Goal: Information Seeking & Learning: Learn about a topic

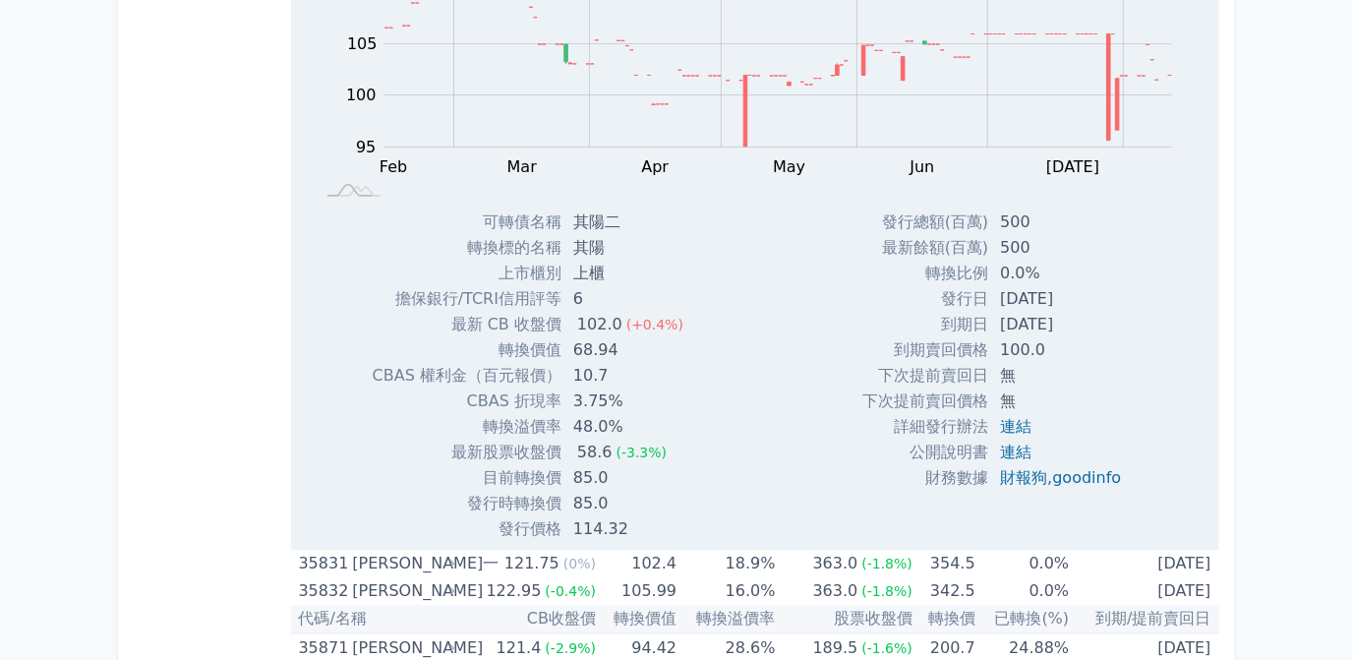
click at [1142, 362] on div "發行總額(百萬) 500 最新餘額(百萬) 500 轉換比例 0.0% 發行日 [DATE] 到期日 [DATE] 100.0 無 ," at bounding box center [999, 375] width 321 height 332
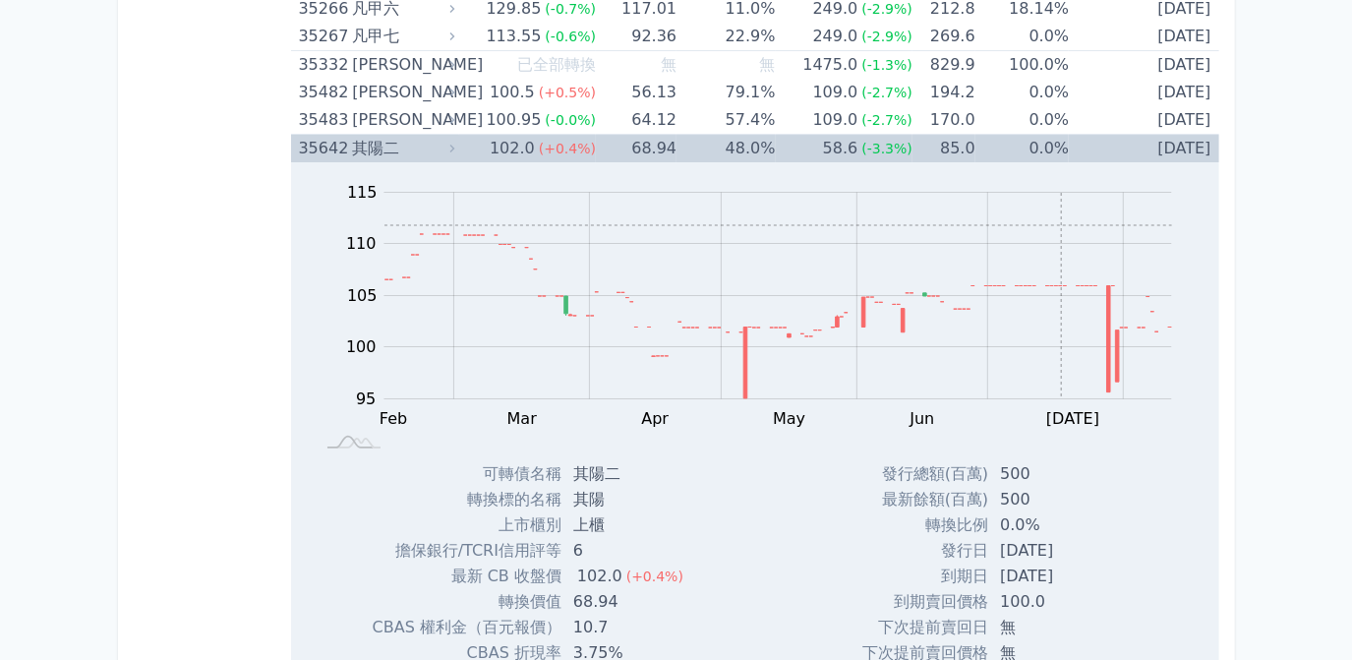
scroll to position [4557, 0]
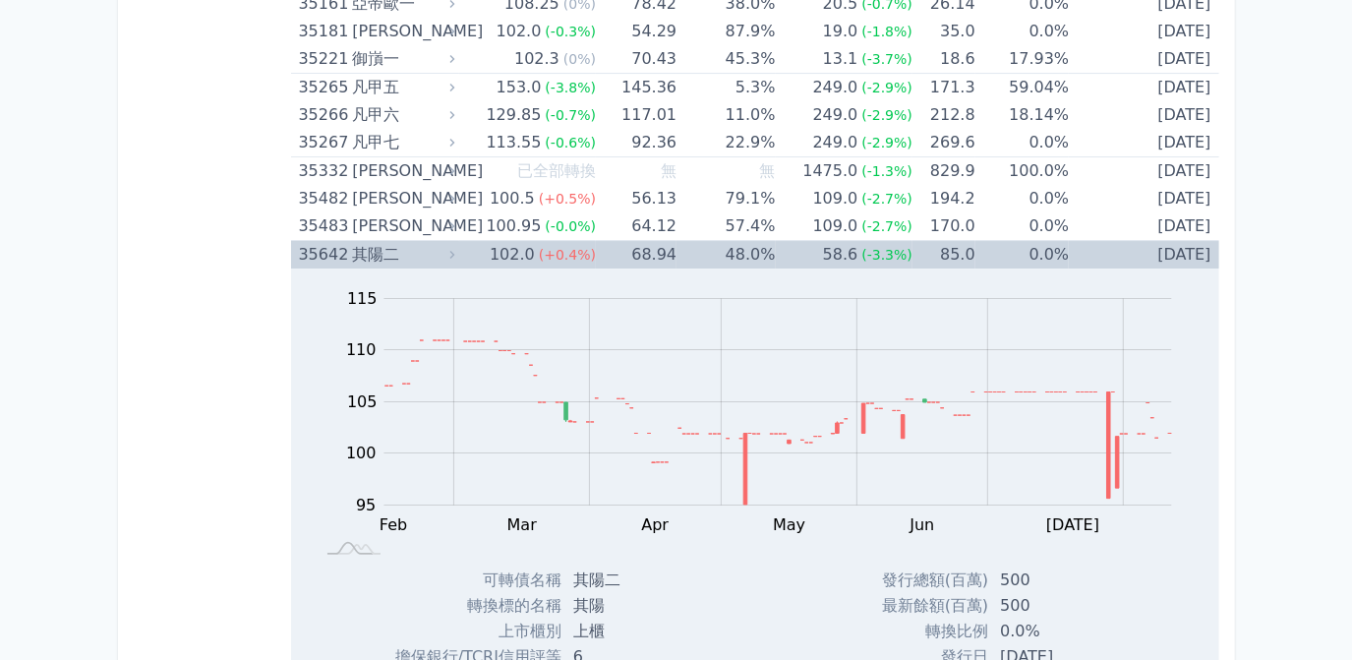
click at [957, 241] on td "85.0" at bounding box center [943, 255] width 63 height 29
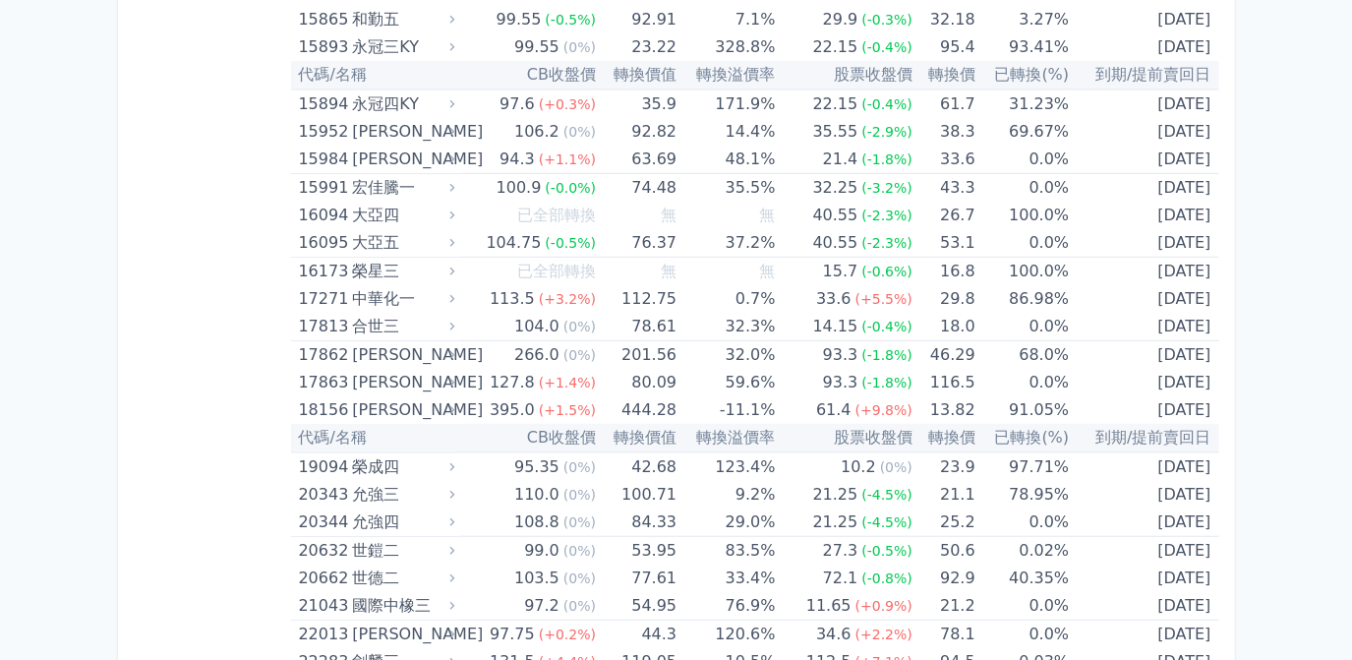
scroll to position [0, 0]
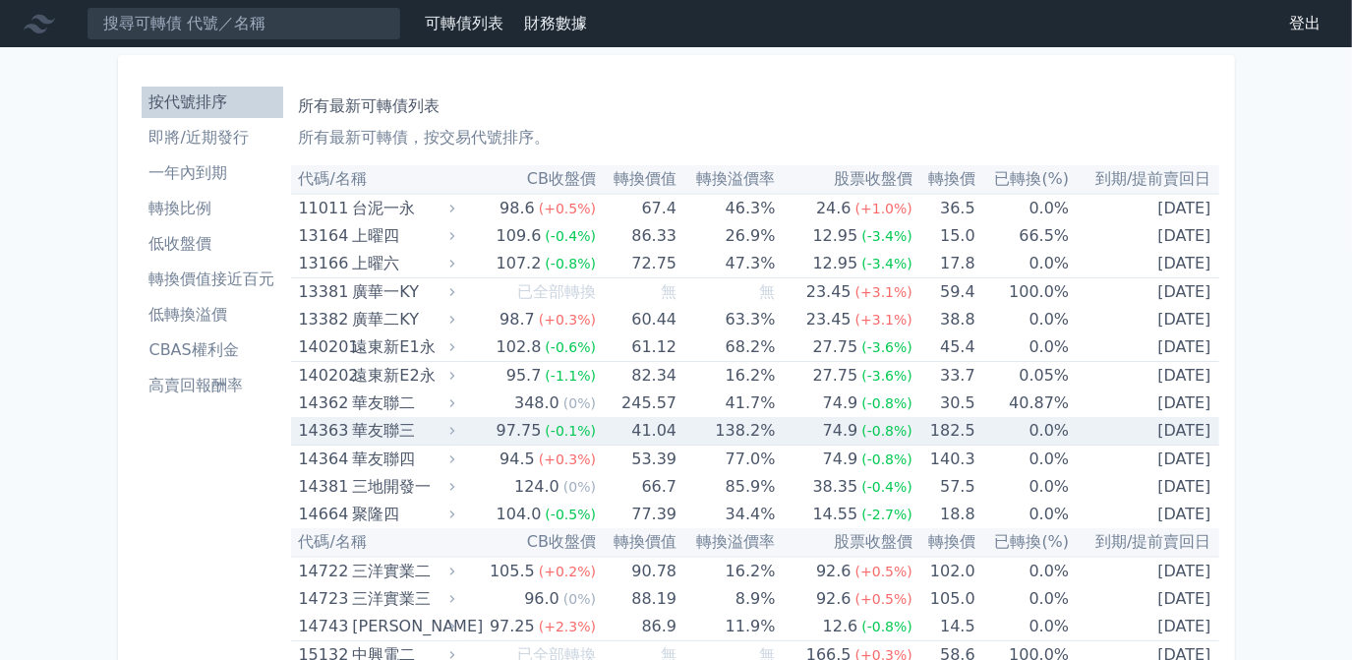
click at [1194, 431] on td "[DATE]" at bounding box center [1143, 431] width 149 height 29
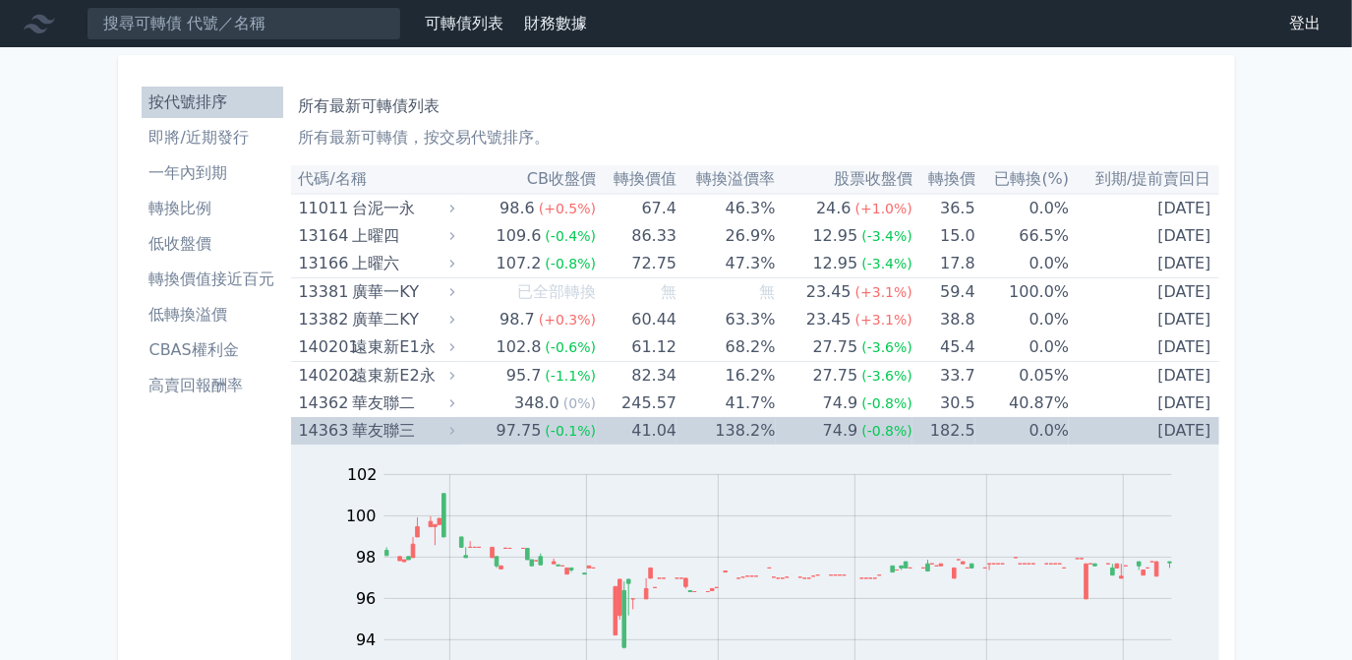
click at [1196, 425] on td "[DATE]" at bounding box center [1143, 431] width 149 height 28
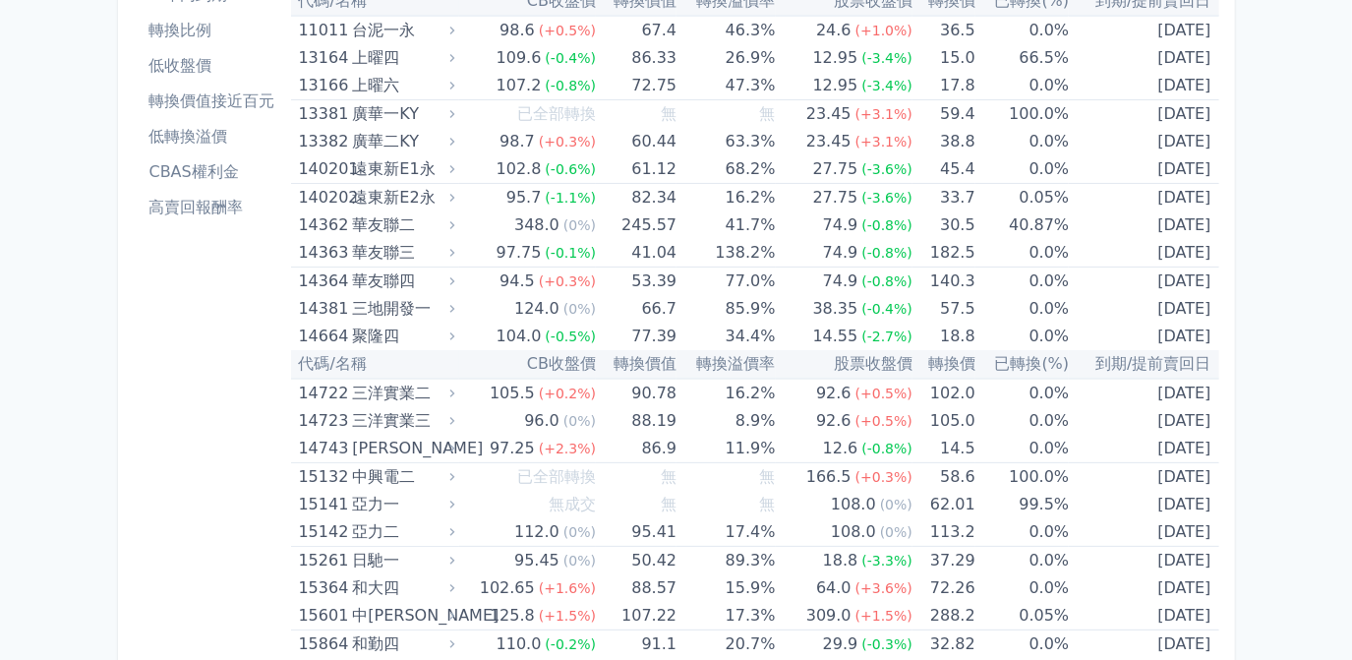
scroll to position [267, 0]
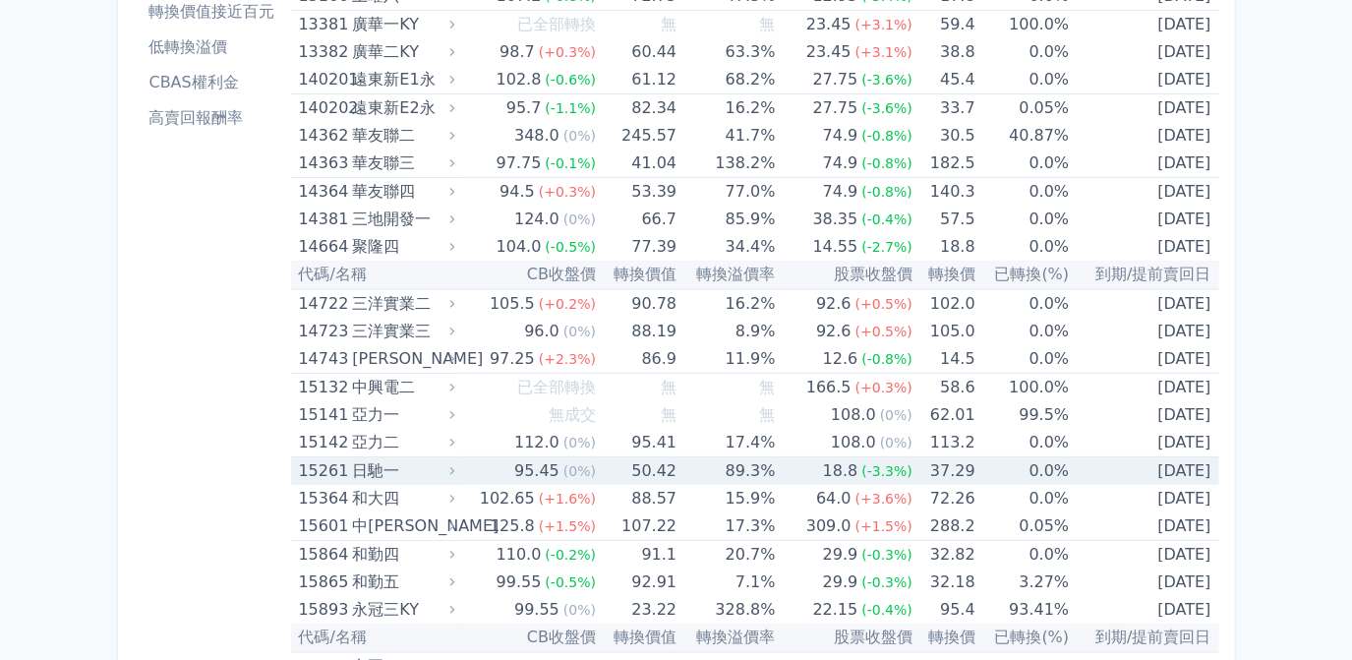
click at [1169, 467] on td "[DATE]" at bounding box center [1143, 471] width 149 height 29
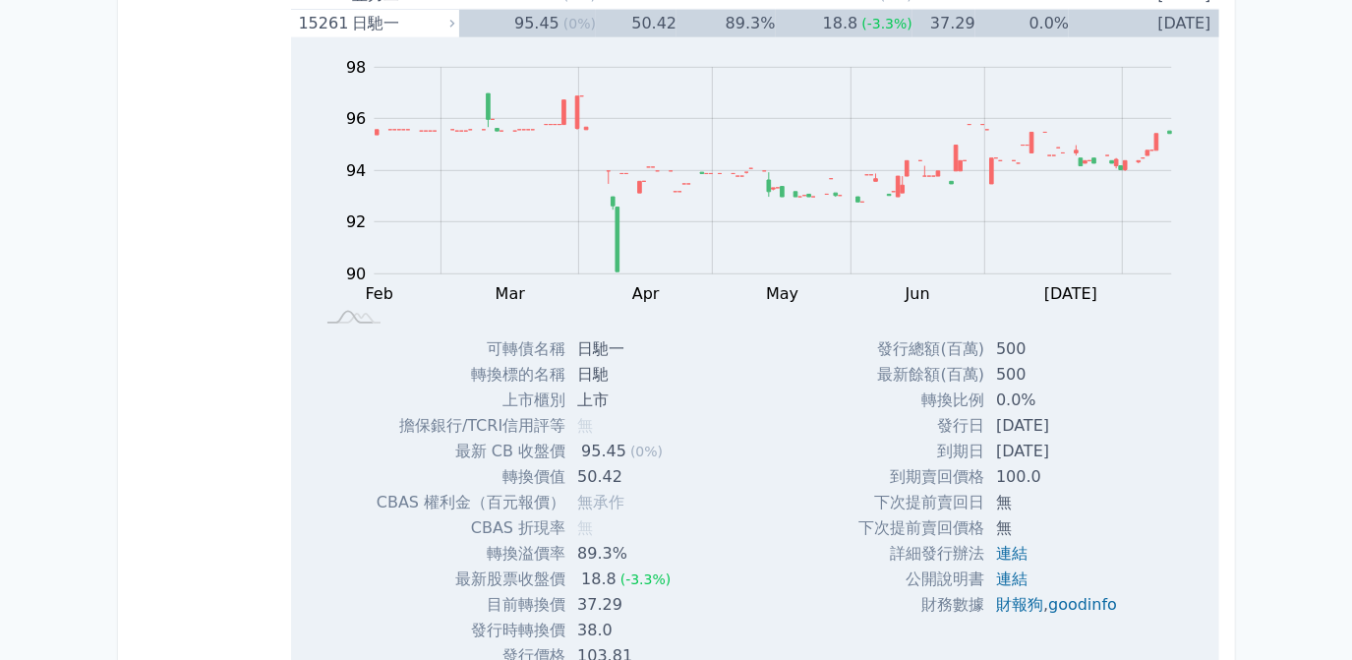
scroll to position [357, 0]
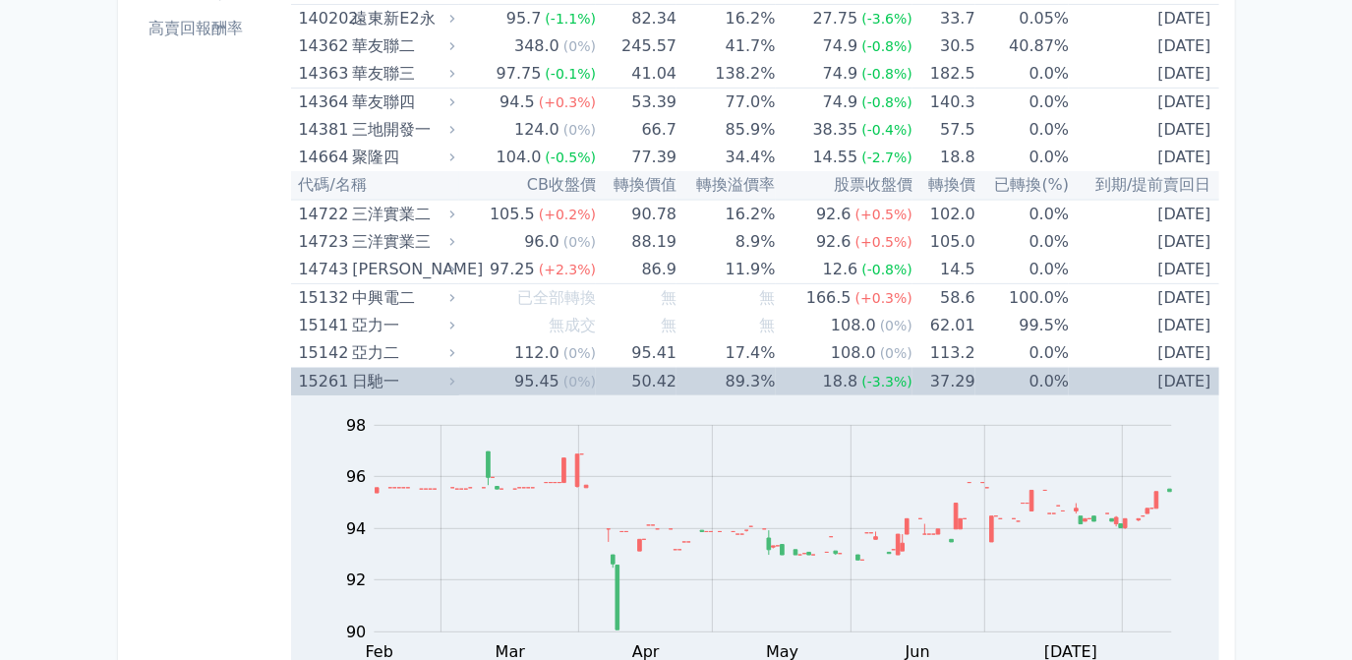
click at [1164, 368] on td "[DATE]" at bounding box center [1143, 382] width 149 height 29
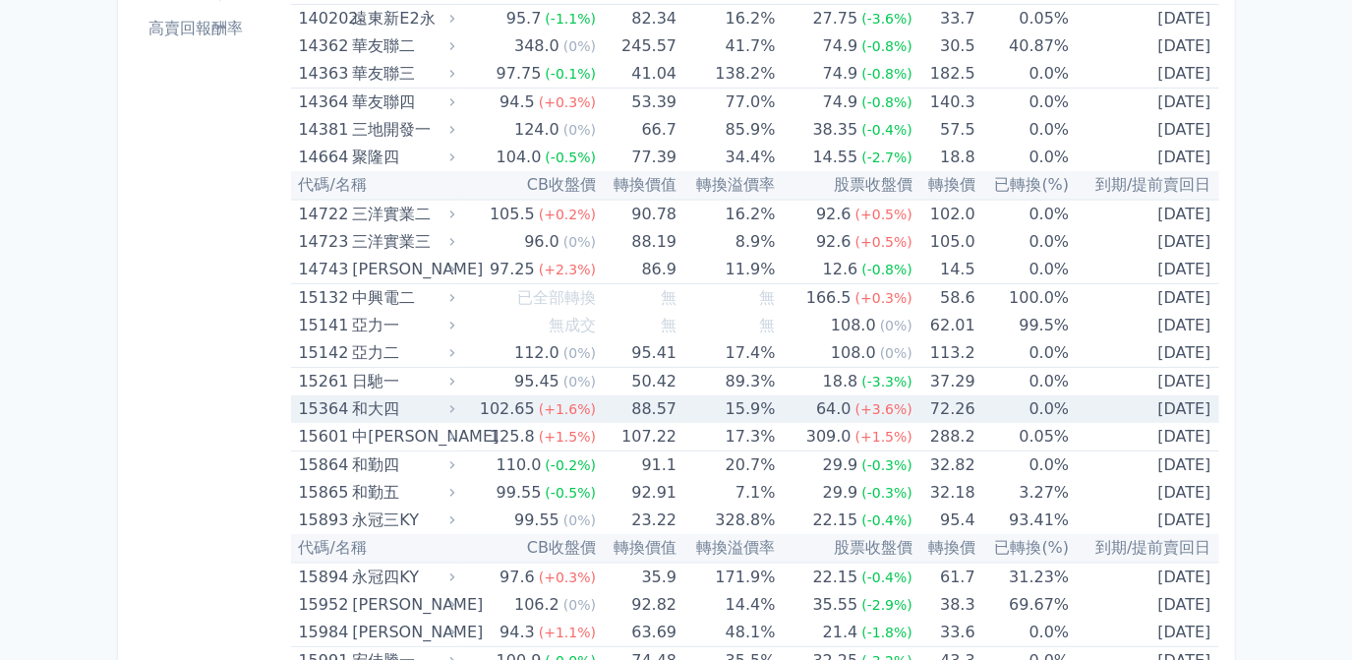
click at [1207, 408] on td "[DATE]" at bounding box center [1143, 409] width 149 height 28
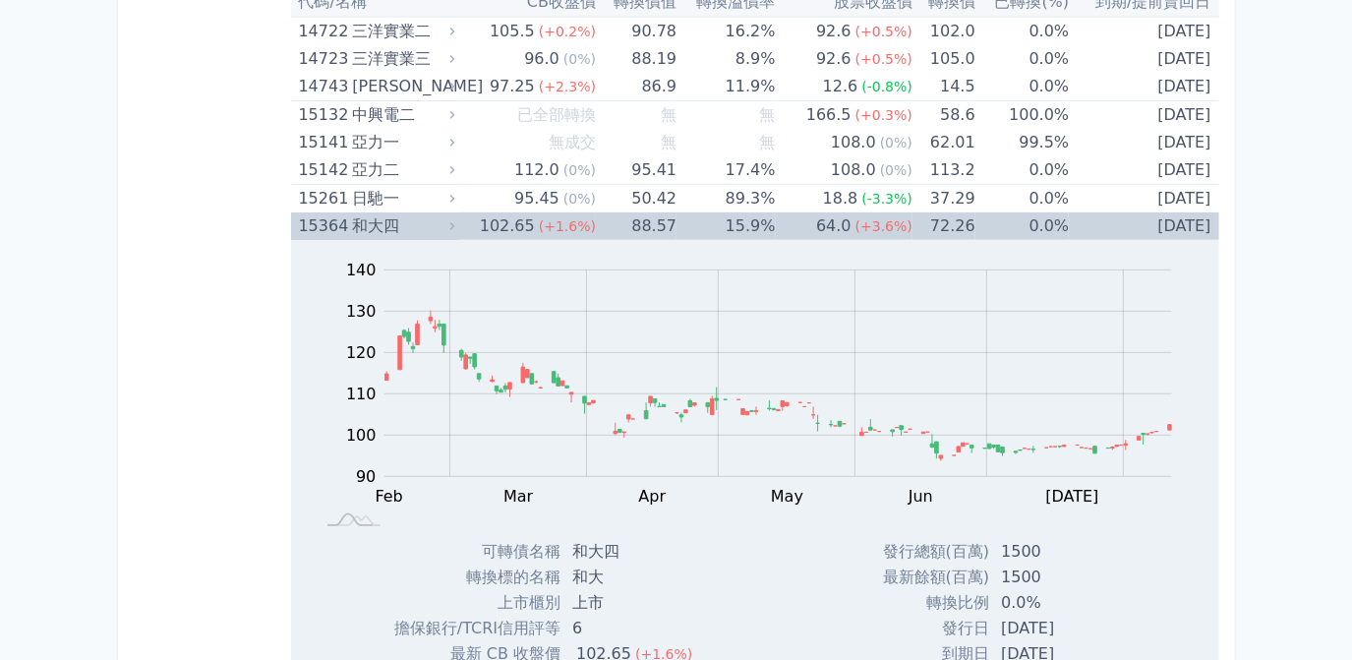
scroll to position [536, 0]
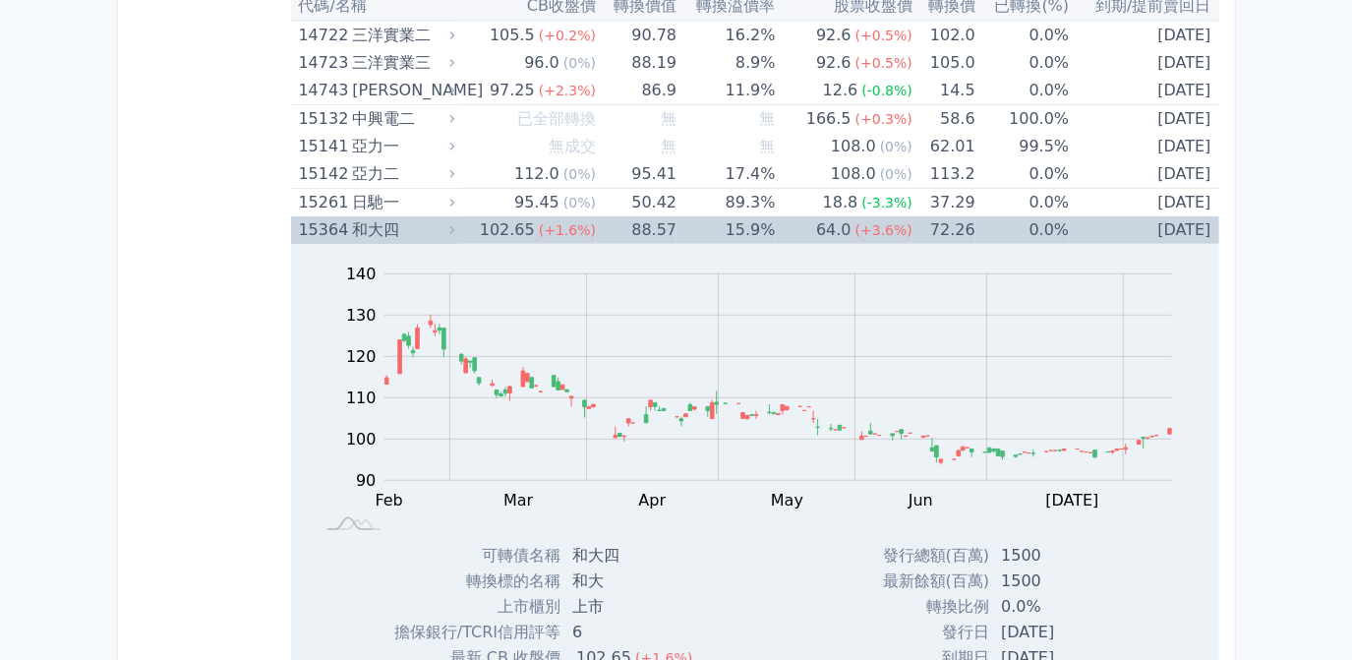
click at [1162, 225] on td "[DATE]" at bounding box center [1143, 230] width 149 height 28
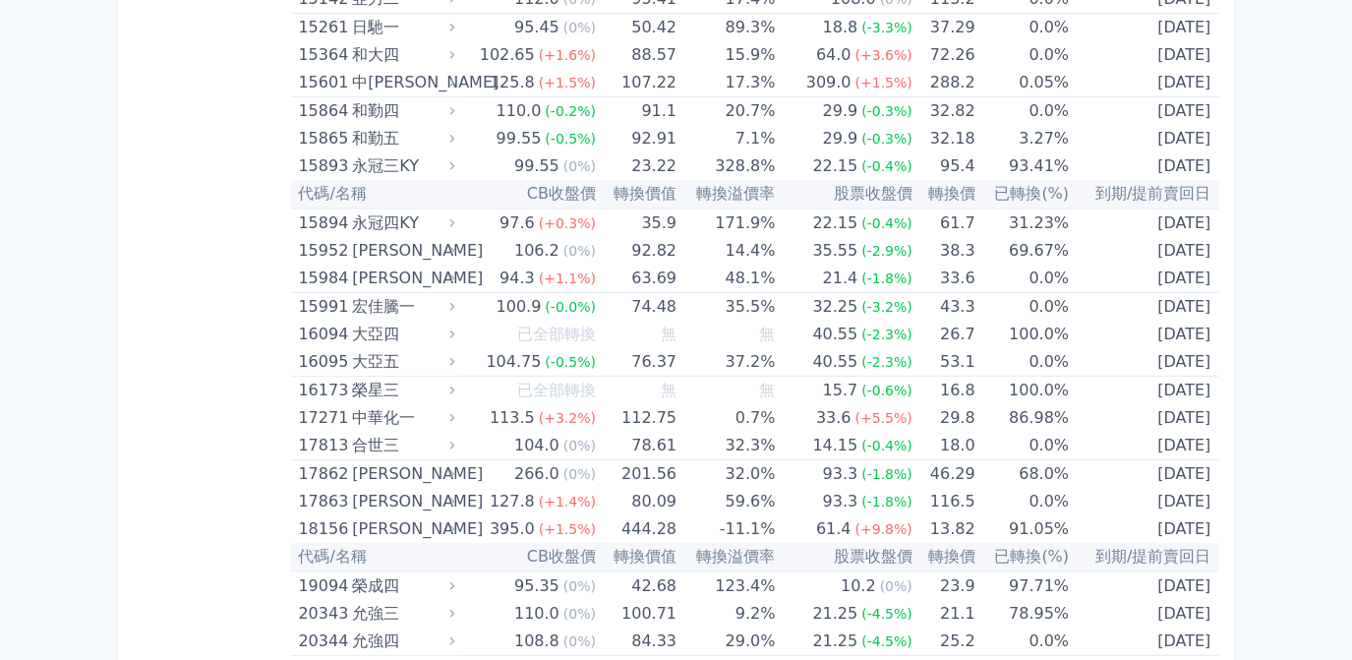
scroll to position [715, 0]
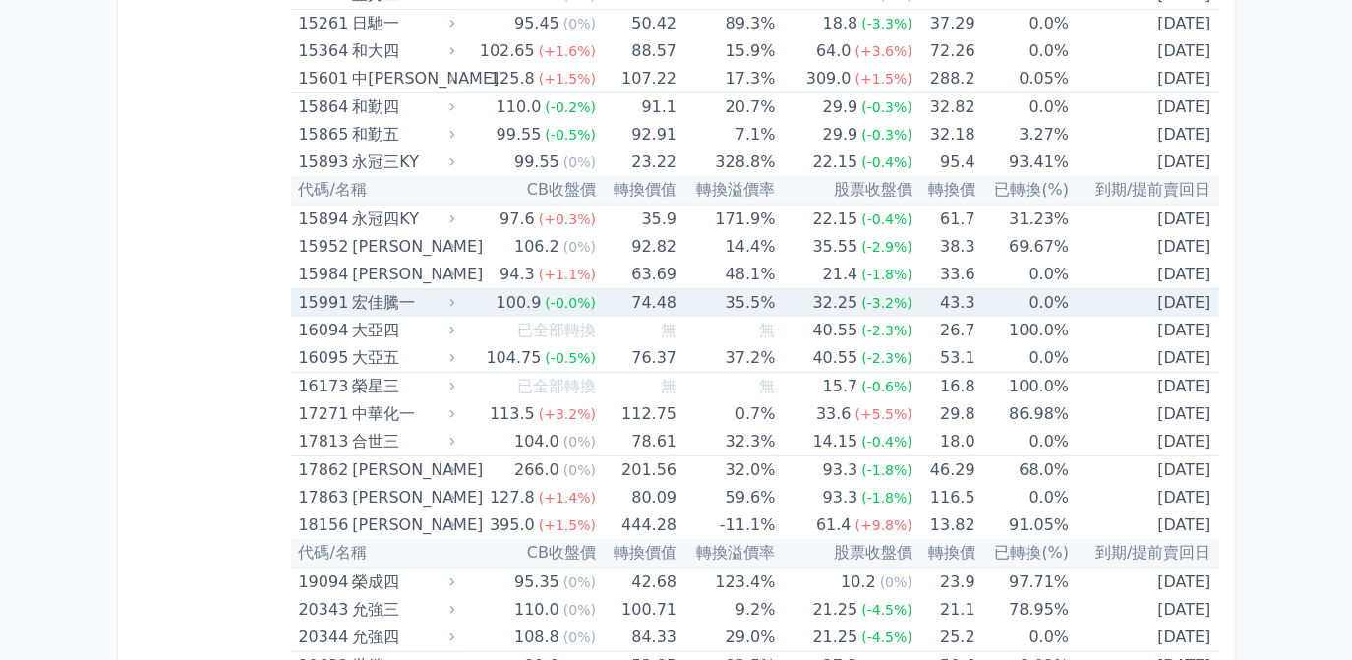
click at [1166, 302] on td "[DATE]" at bounding box center [1143, 303] width 149 height 29
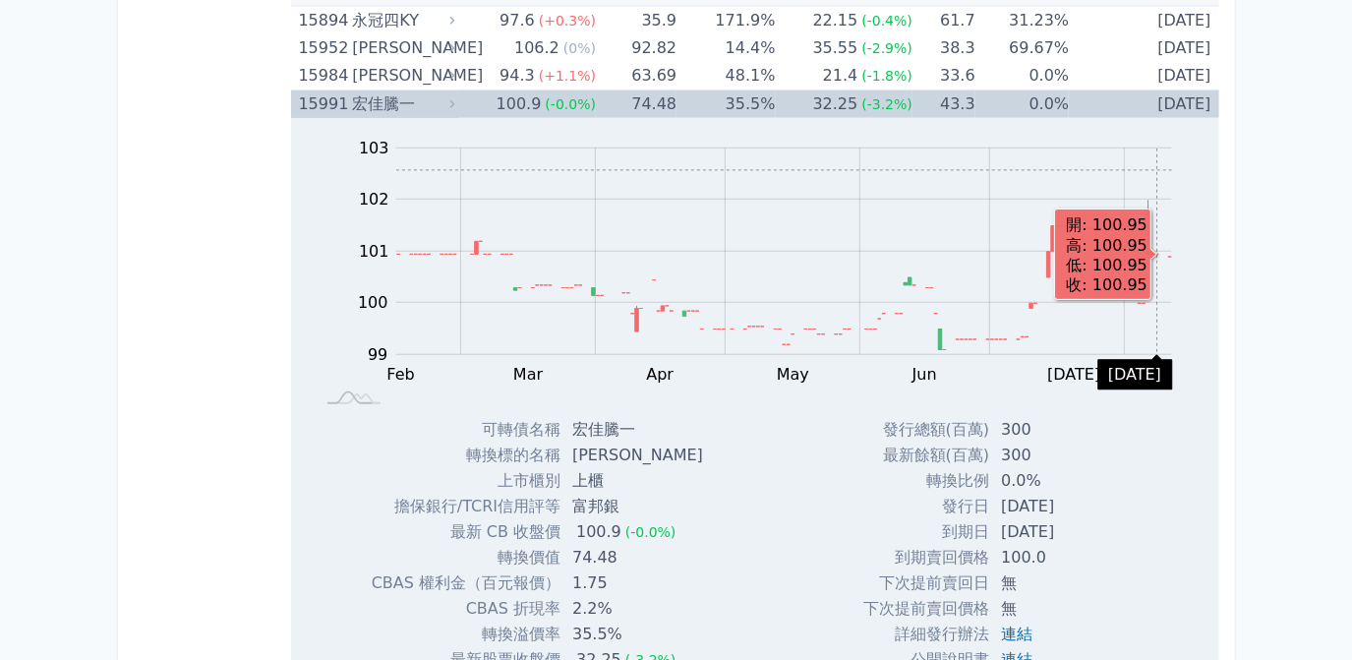
scroll to position [804, 0]
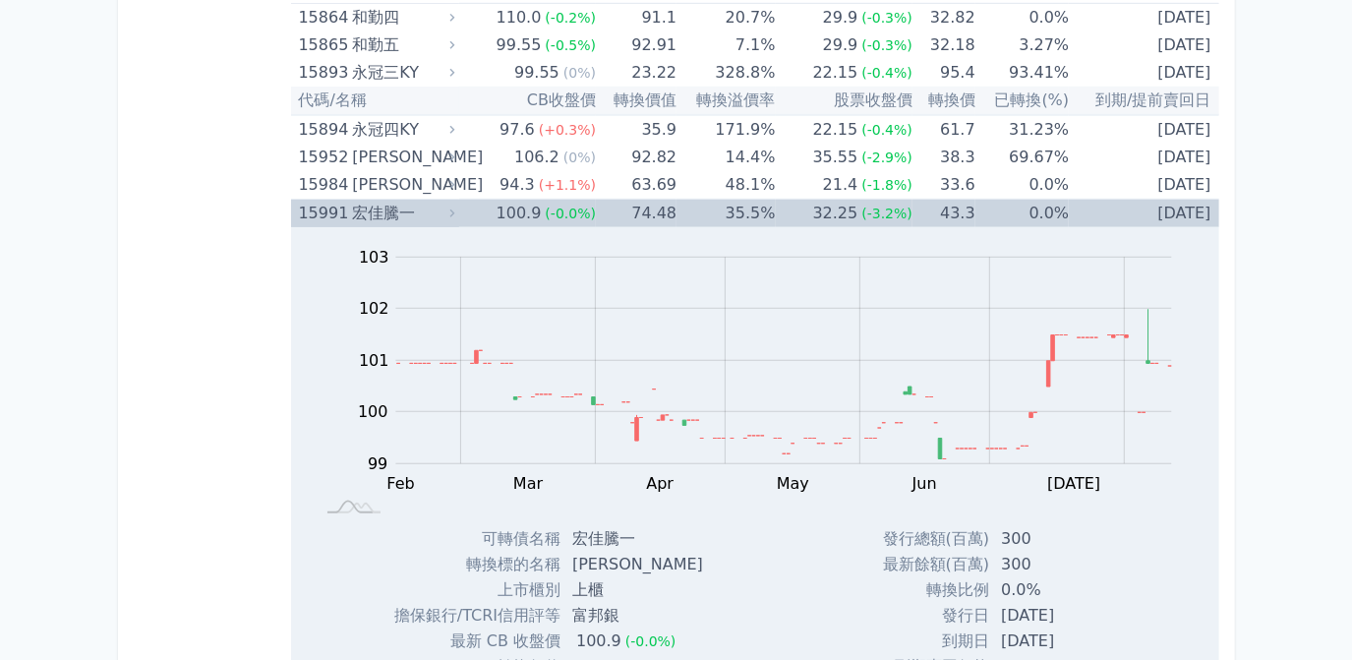
click at [1188, 215] on td "[DATE]" at bounding box center [1143, 214] width 149 height 29
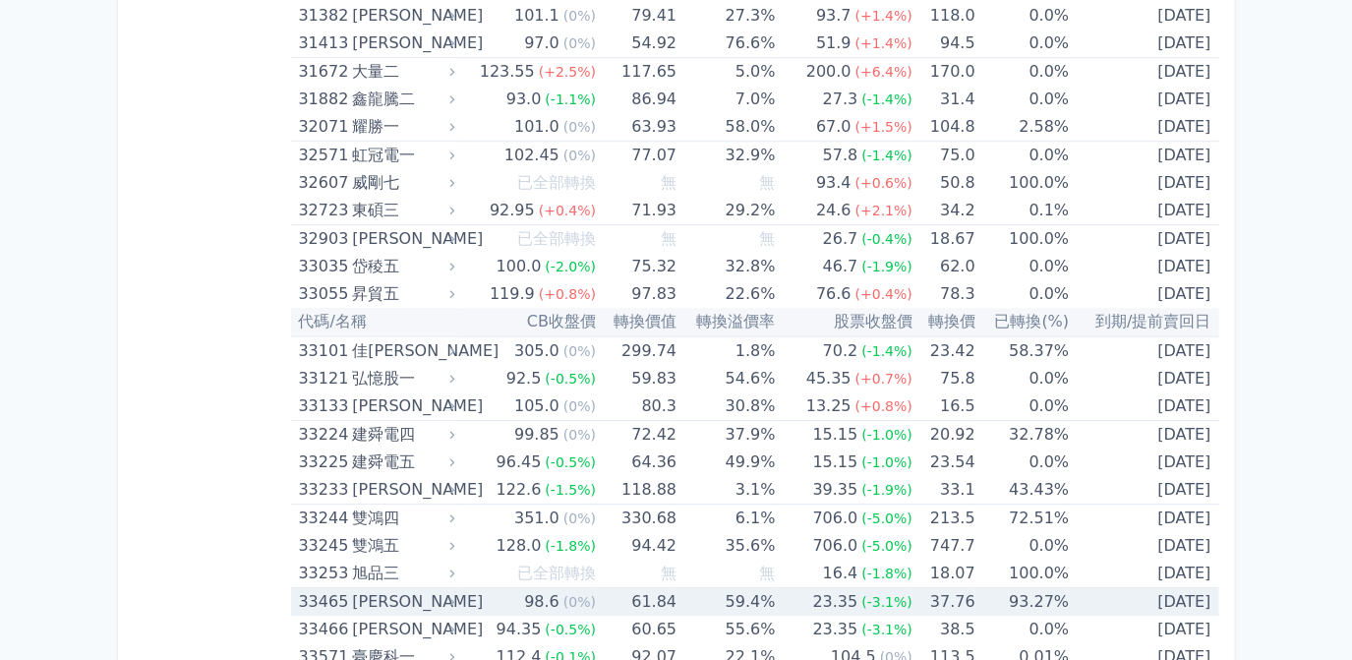
scroll to position [3843, 0]
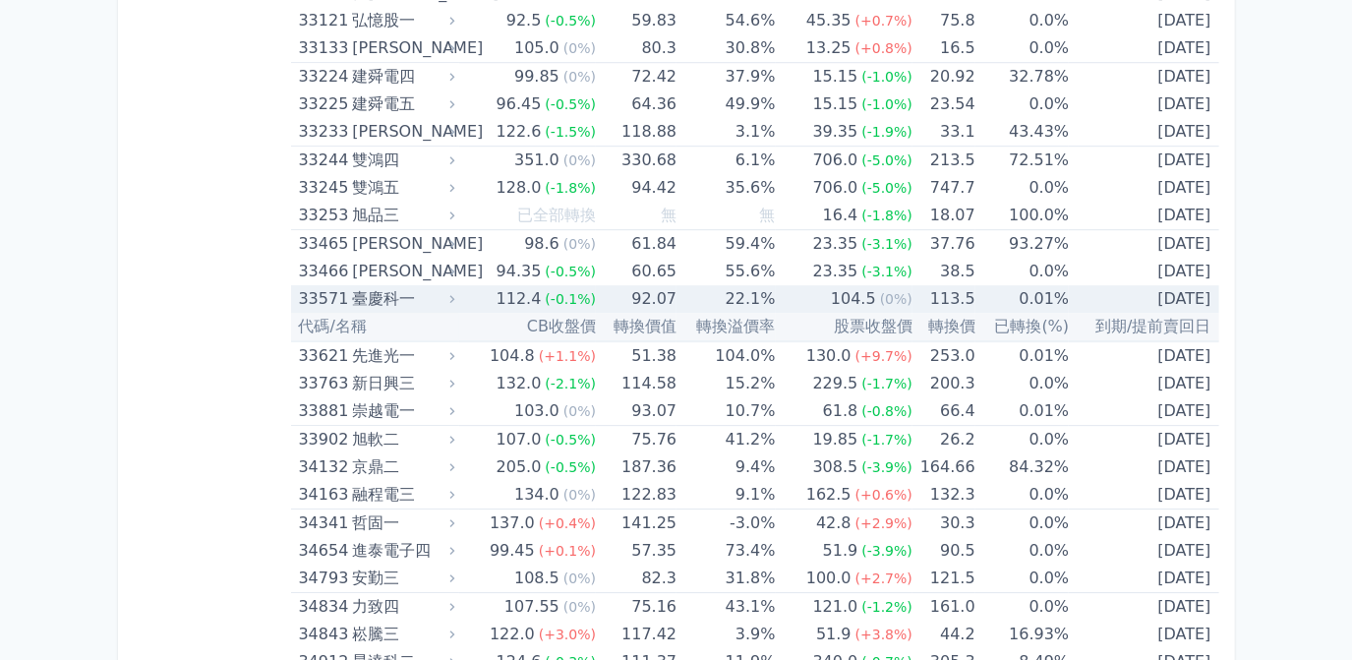
click at [1119, 285] on td "[DATE]" at bounding box center [1143, 299] width 149 height 28
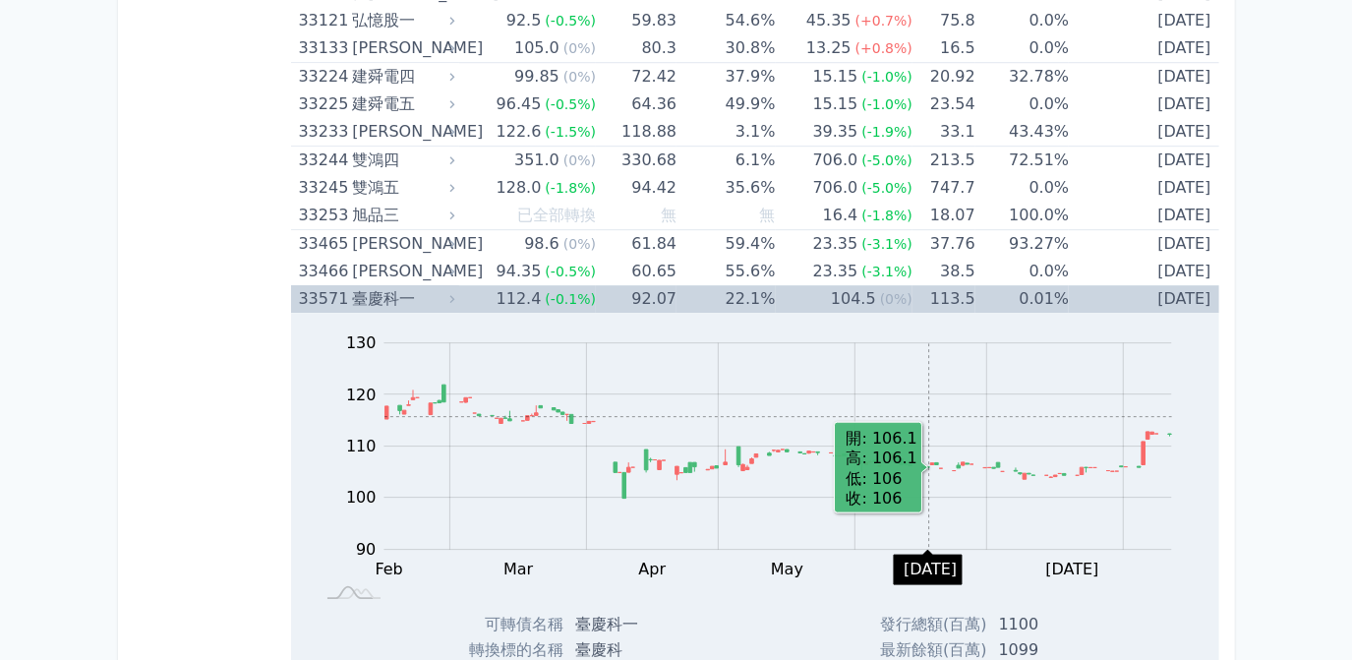
scroll to position [4110, 0]
